Goal: Find specific page/section: Find specific page/section

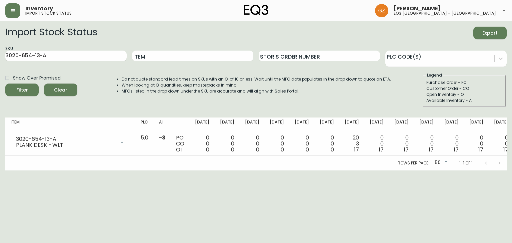
click at [17, 9] on button "button" at bounding box center [12, 10] width 15 height 15
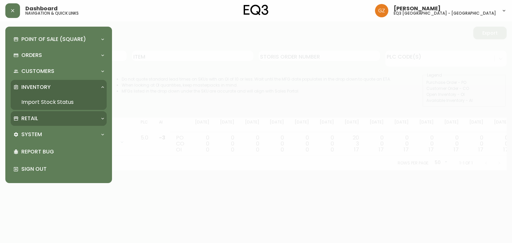
click at [28, 116] on p "Retail" at bounding box center [29, 118] width 17 height 7
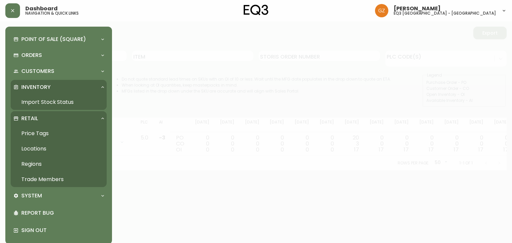
click at [32, 180] on link "Trade Members" at bounding box center [59, 179] width 96 height 15
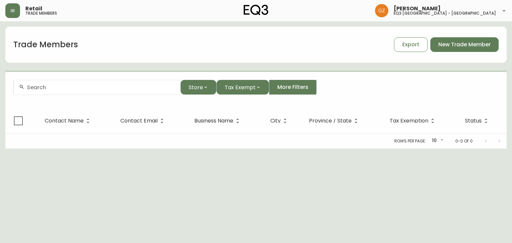
click at [72, 89] on input "text" at bounding box center [101, 87] width 148 height 6
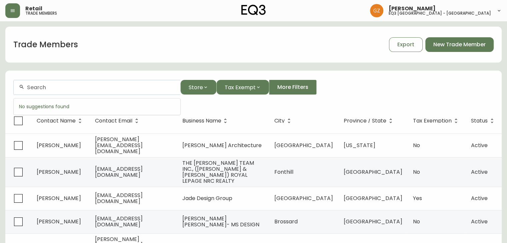
paste input "[PHONE_NUMBER]"
drag, startPoint x: 67, startPoint y: 87, endPoint x: 0, endPoint y: 83, distance: 66.8
click at [0, 83] on main "Trade Members Export New Trade Member [PHONE_NUMBER] Store Tax Exempt More Filt…" at bounding box center [253, 211] width 507 height 380
click at [98, 86] on input "5142190265" at bounding box center [101, 87] width 148 height 6
click at [35, 87] on input "5142190265" at bounding box center [101, 87] width 148 height 6
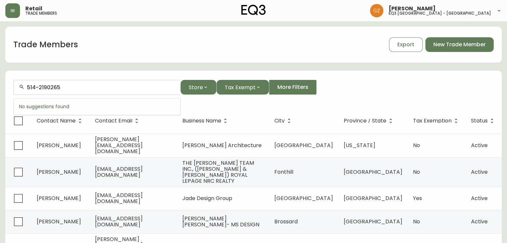
click at [48, 86] on input "514-2190265" at bounding box center [101, 87] width 148 height 6
click at [125, 84] on input "[PHONE_NUMBER]" at bounding box center [101, 87] width 148 height 6
type input "[PHONE_NUMBER]"
drag, startPoint x: 96, startPoint y: 89, endPoint x: 0, endPoint y: 74, distance: 97.0
click at [0, 74] on main "Trade Members Export New Trade Member [PHONE_NUMBER] Store Tax Exempt More Filt…" at bounding box center [253, 211] width 507 height 380
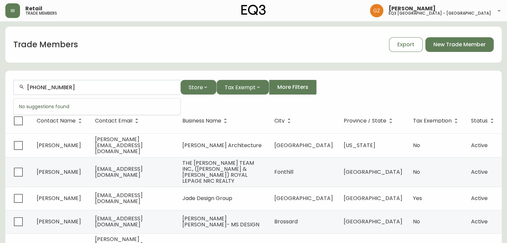
click at [385, 89] on div "[PHONE_NUMBER] Store Tax Exempt More Filters" at bounding box center [253, 87] width 481 height 15
